Goal: Task Accomplishment & Management: Manage account settings

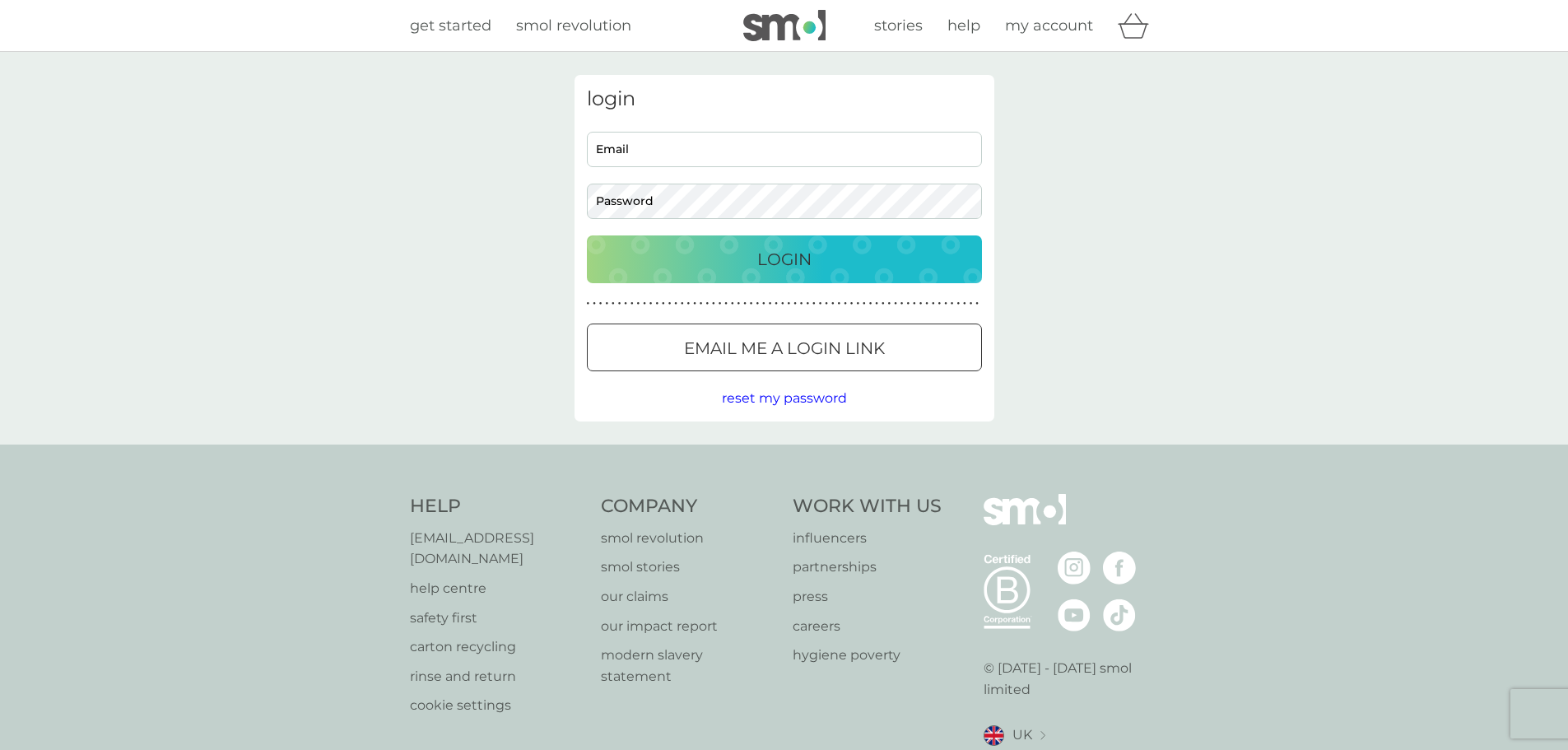
click at [682, 155] on input "Email" at bounding box center [785, 150] width 395 height 35
click at [1128, 234] on div "login Email Password Login ● ● ● ● ● ● ● ● ● ● ● ● ● ● ● ● ● ● ● ● ● ● ● ● ● ● …" at bounding box center [784, 248] width 1568 height 392
click at [774, 144] on input "Email" at bounding box center [785, 150] width 395 height 35
type input "[EMAIL_ADDRESS][DOMAIN_NAME]"
click at [729, 256] on div "Login" at bounding box center [784, 259] width 362 height 27
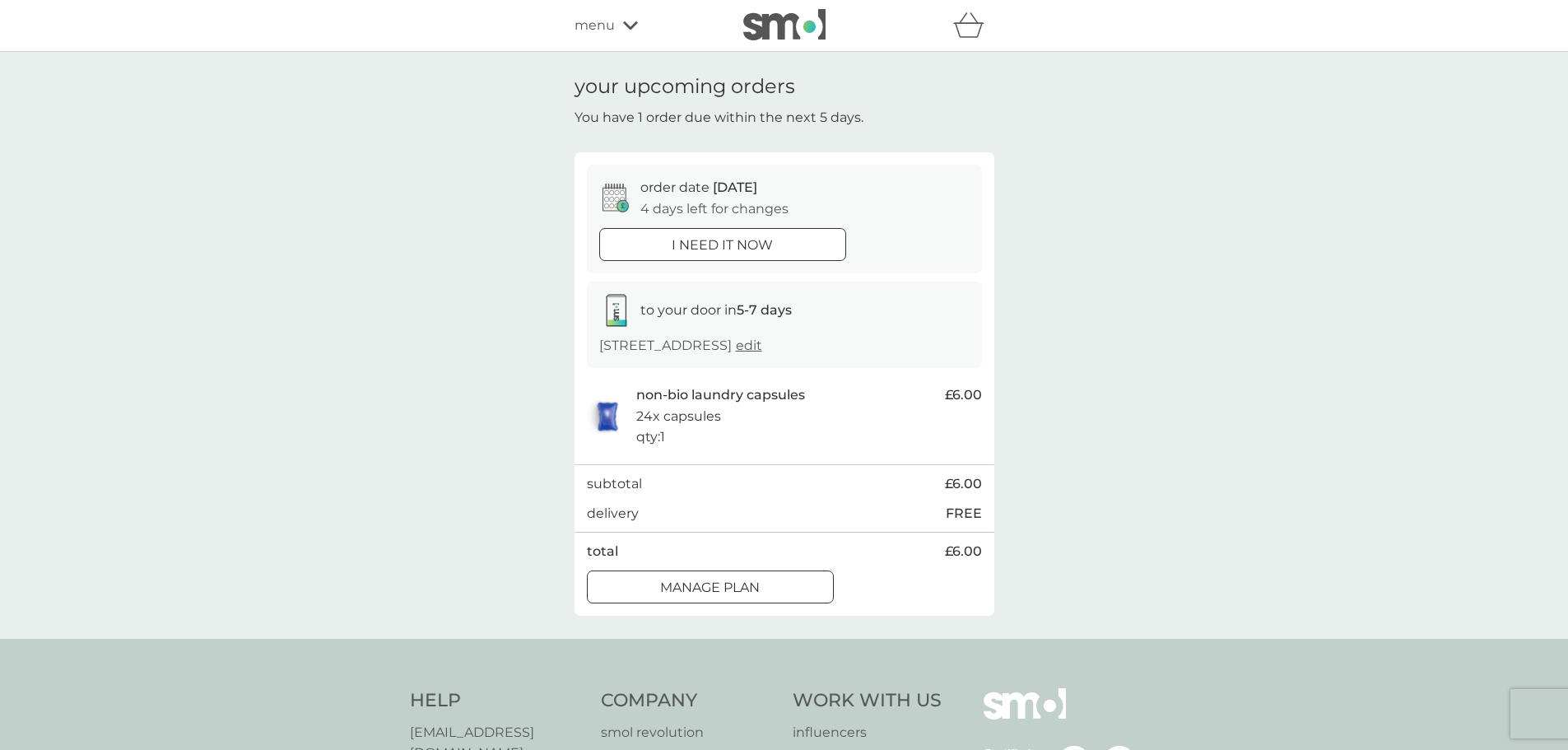
click at [751, 599] on p "Manage plan" at bounding box center [710, 587] width 99 height 21
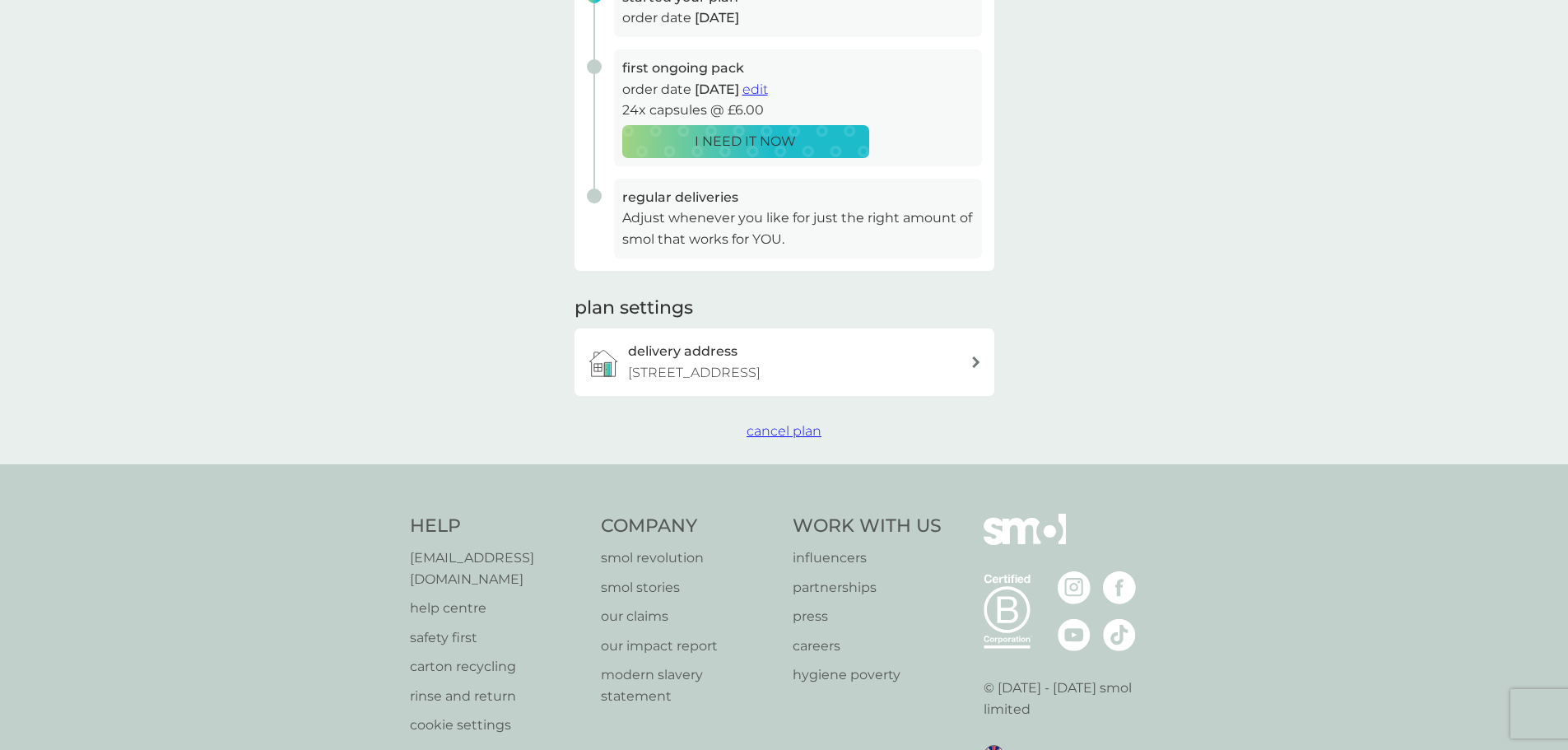
scroll to position [297, 0]
click at [803, 437] on span "cancel plan" at bounding box center [784, 430] width 75 height 16
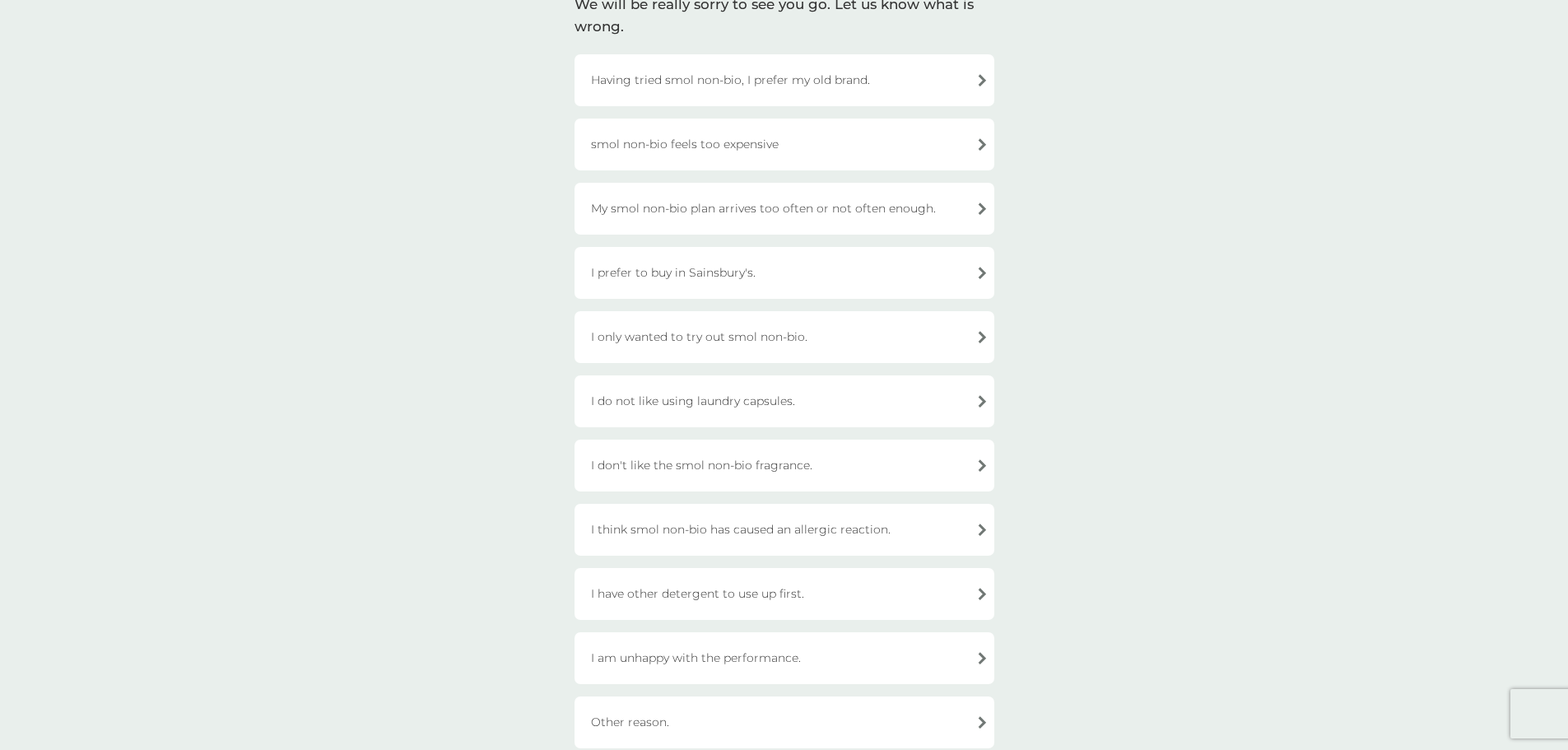
scroll to position [146, 0]
click at [982, 329] on div "I only wanted to try out smol non-bio." at bounding box center [785, 331] width 420 height 52
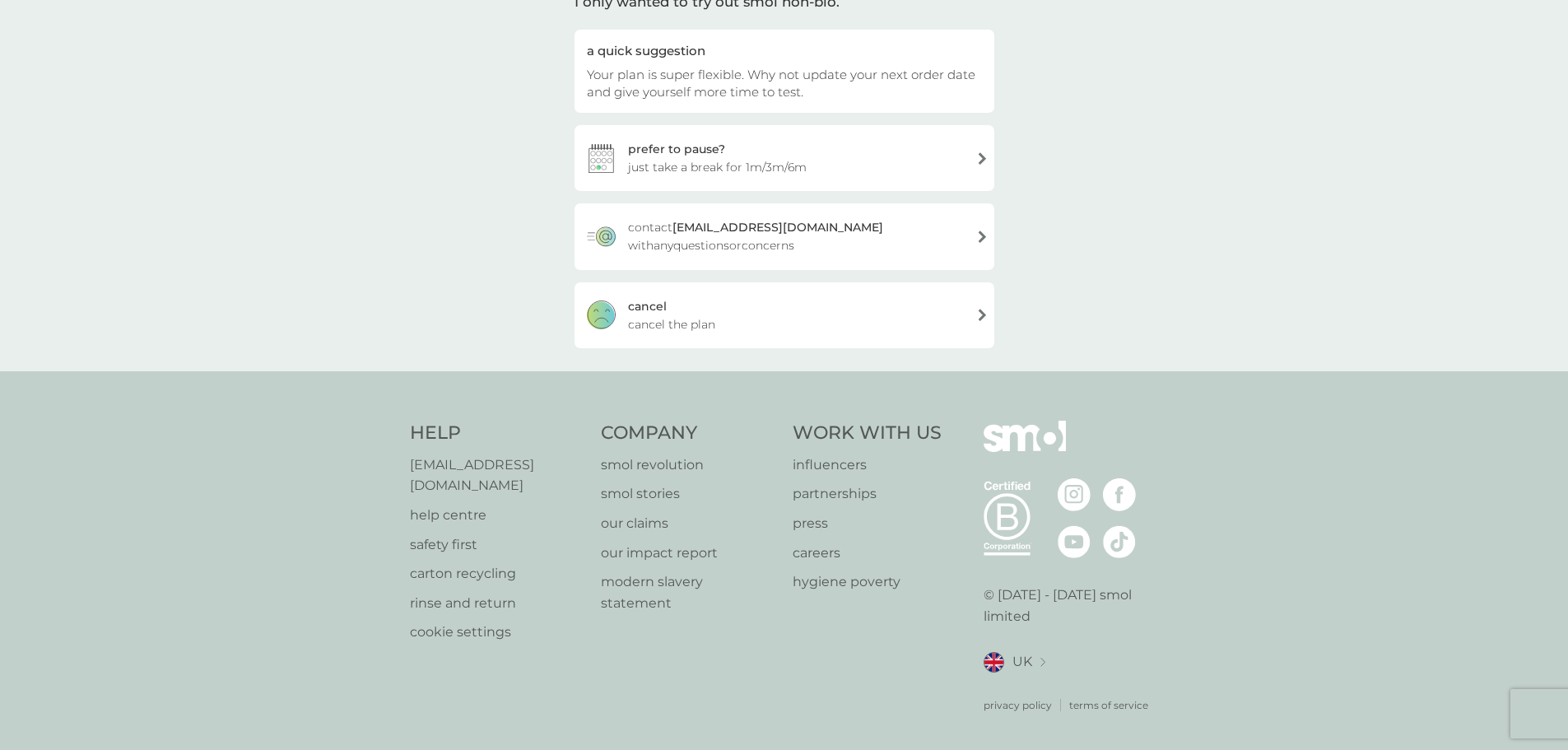
scroll to position [138, 0]
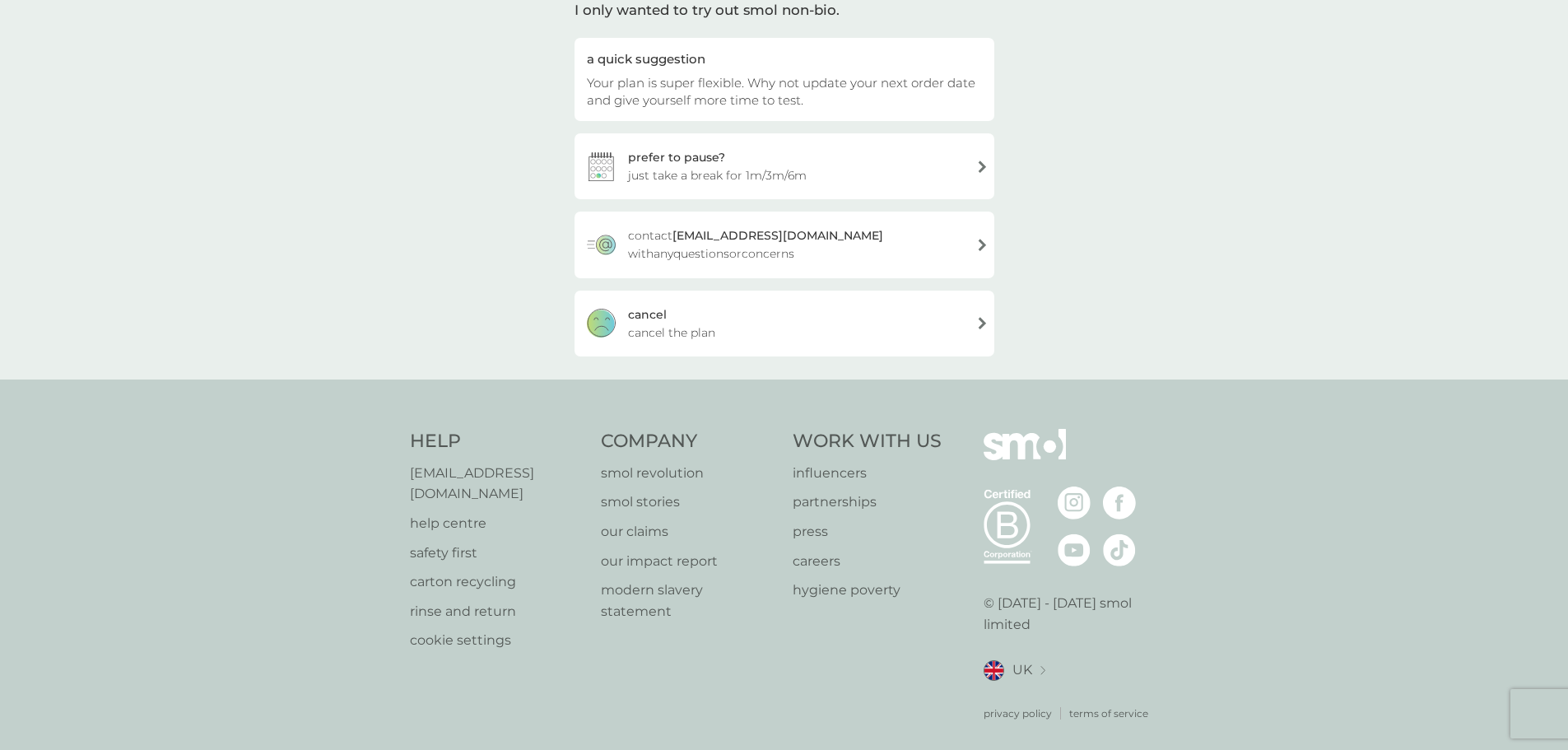
click at [694, 332] on span "cancel the plan" at bounding box center [671, 332] width 88 height 18
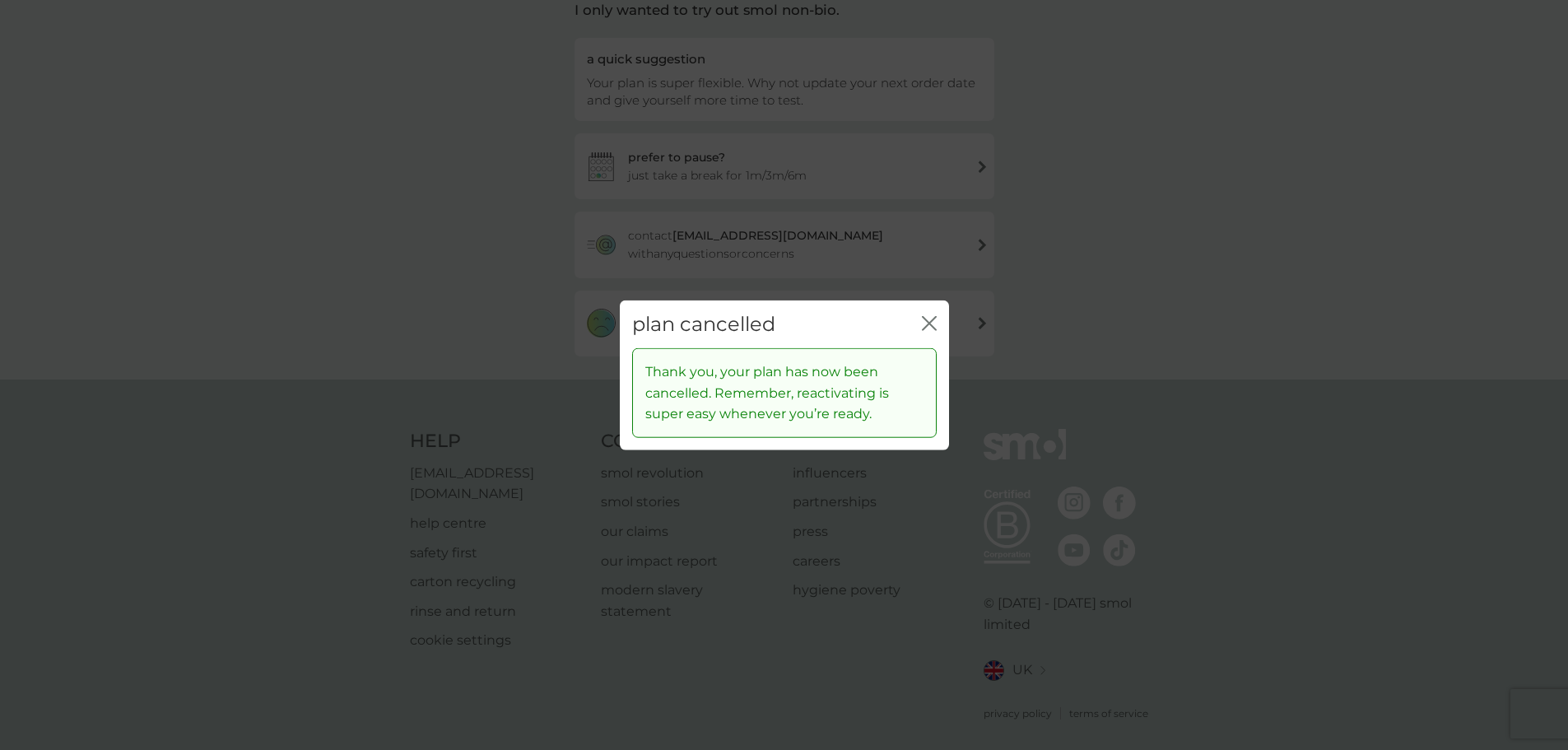
click at [925, 328] on icon "close" at bounding box center [926, 322] width 6 height 13
